Goal: Find specific page/section: Find specific page/section

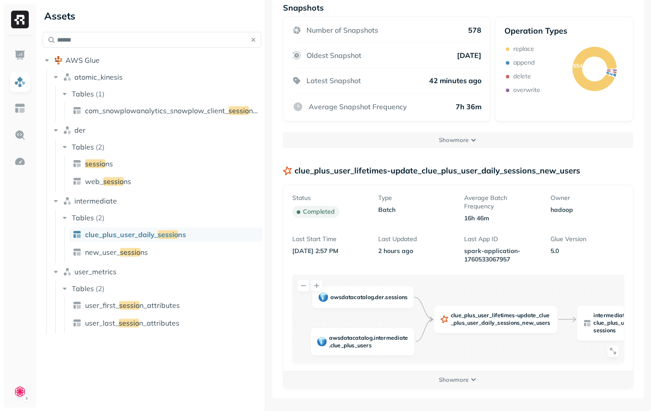
scroll to position [308, 0]
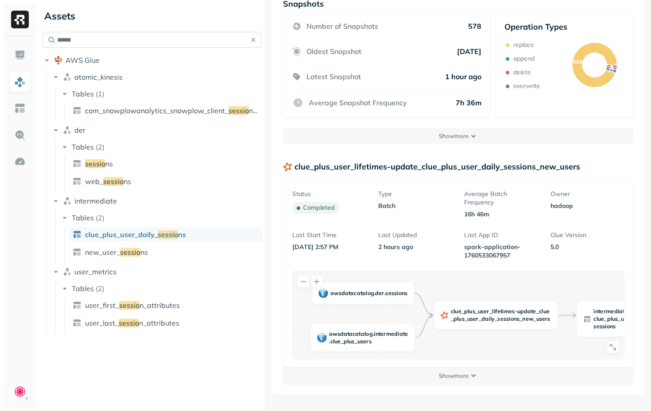
click at [77, 39] on input "******" at bounding box center [151, 40] width 219 height 16
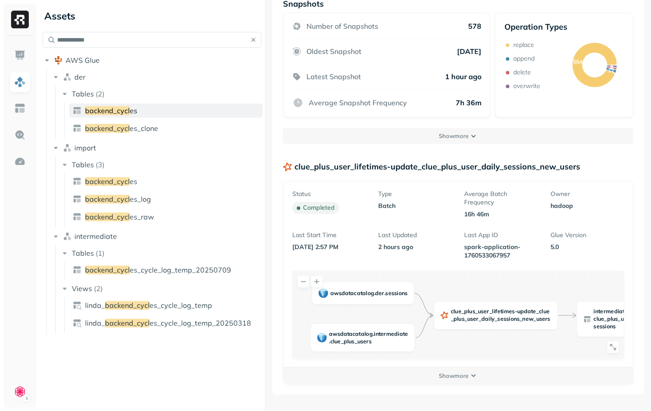
type input "**********"
click at [121, 112] on span "backend_cycl" at bounding box center [107, 110] width 45 height 9
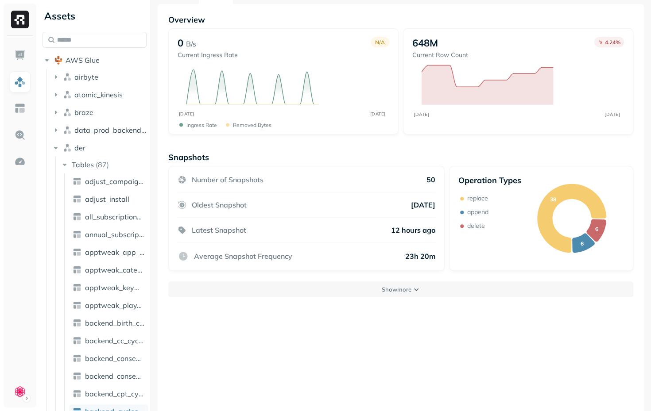
scroll to position [48, 0]
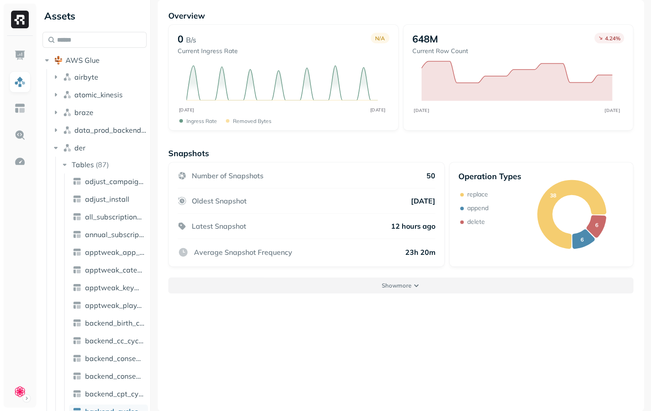
click at [389, 288] on p "Show more" at bounding box center [396, 285] width 30 height 8
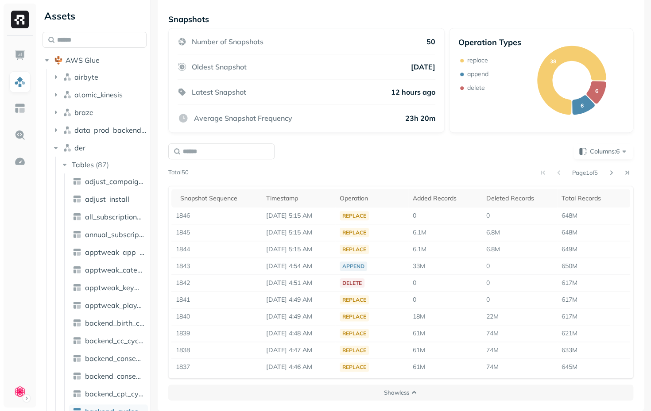
scroll to position [0, 0]
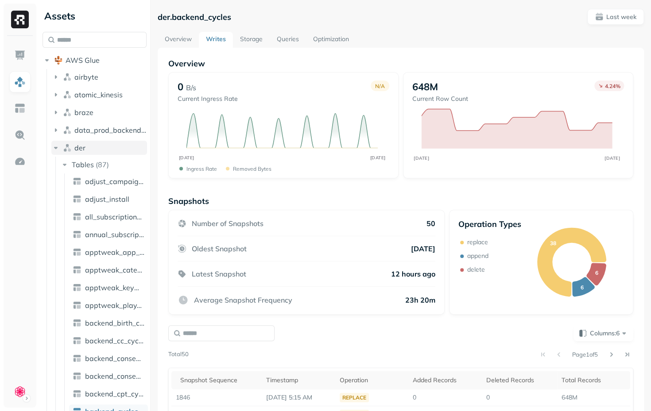
click at [55, 148] on icon "button" at bounding box center [56, 148] width 4 height 2
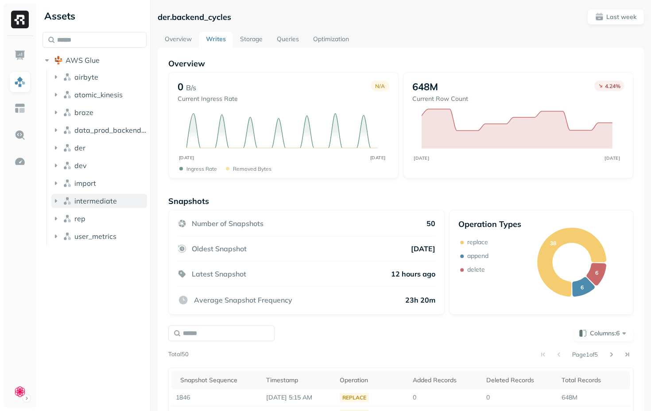
click at [58, 201] on icon "button" at bounding box center [55, 200] width 9 height 9
drag, startPoint x: 66, startPoint y: 219, endPoint x: 89, endPoint y: 216, distance: 22.4
click at [66, 219] on icon "button" at bounding box center [64, 217] width 9 height 9
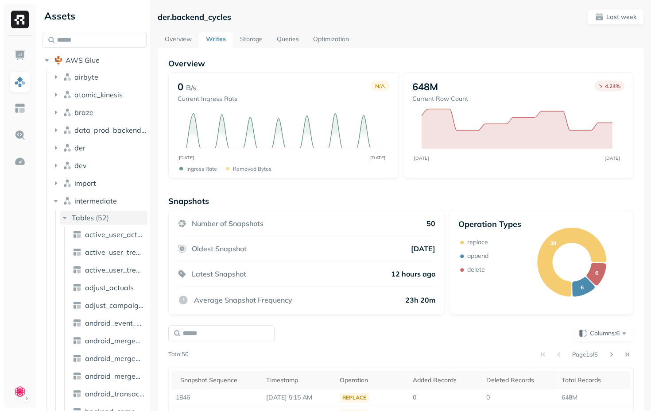
scroll to position [181, 0]
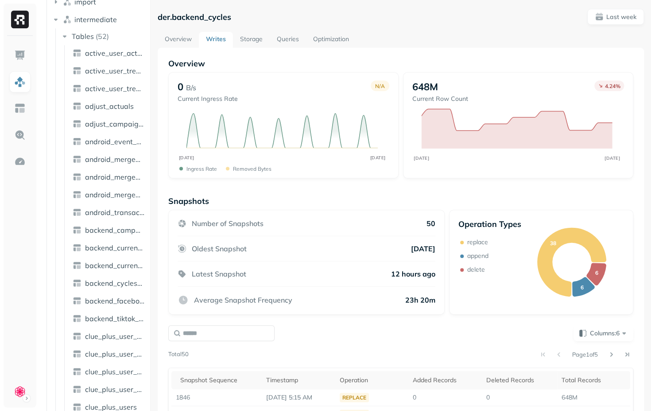
drag, startPoint x: 154, startPoint y: 201, endPoint x: 268, endPoint y: 188, distance: 114.1
click at [268, 188] on div "der.backend_cycles Last week Overview Writes Storage Queries Optimization Overv…" at bounding box center [400, 205] width 500 height 411
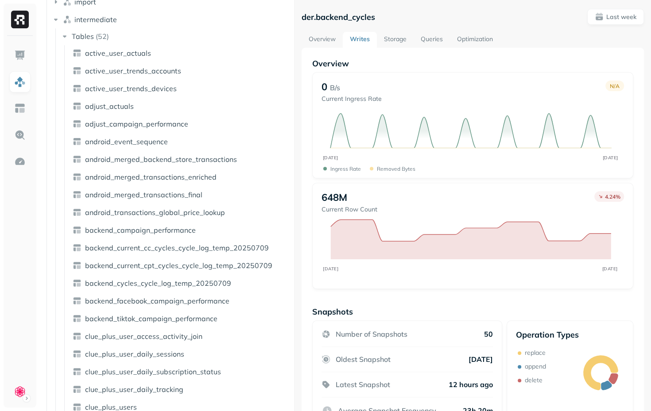
click at [297, 176] on div "Assets AWS Glue airbyte atomic_kinesis braze data_prod_backend_db der dev impor…" at bounding box center [345, 205] width 612 height 411
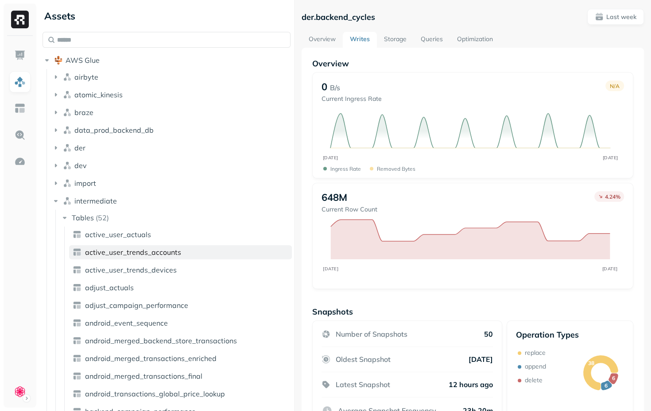
scroll to position [0, 0]
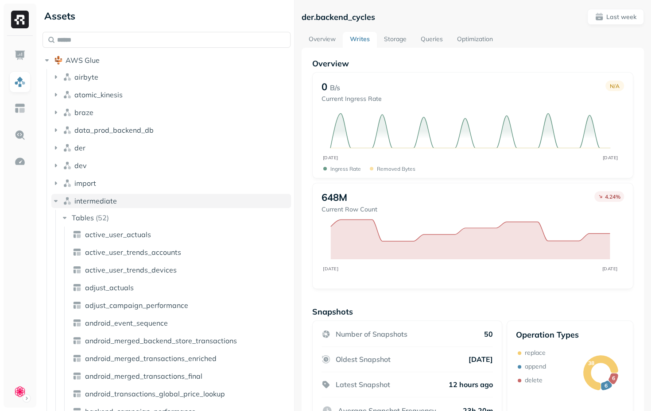
click at [56, 202] on icon "button" at bounding box center [56, 201] width 4 height 2
